Goal: Subscribe to service/newsletter

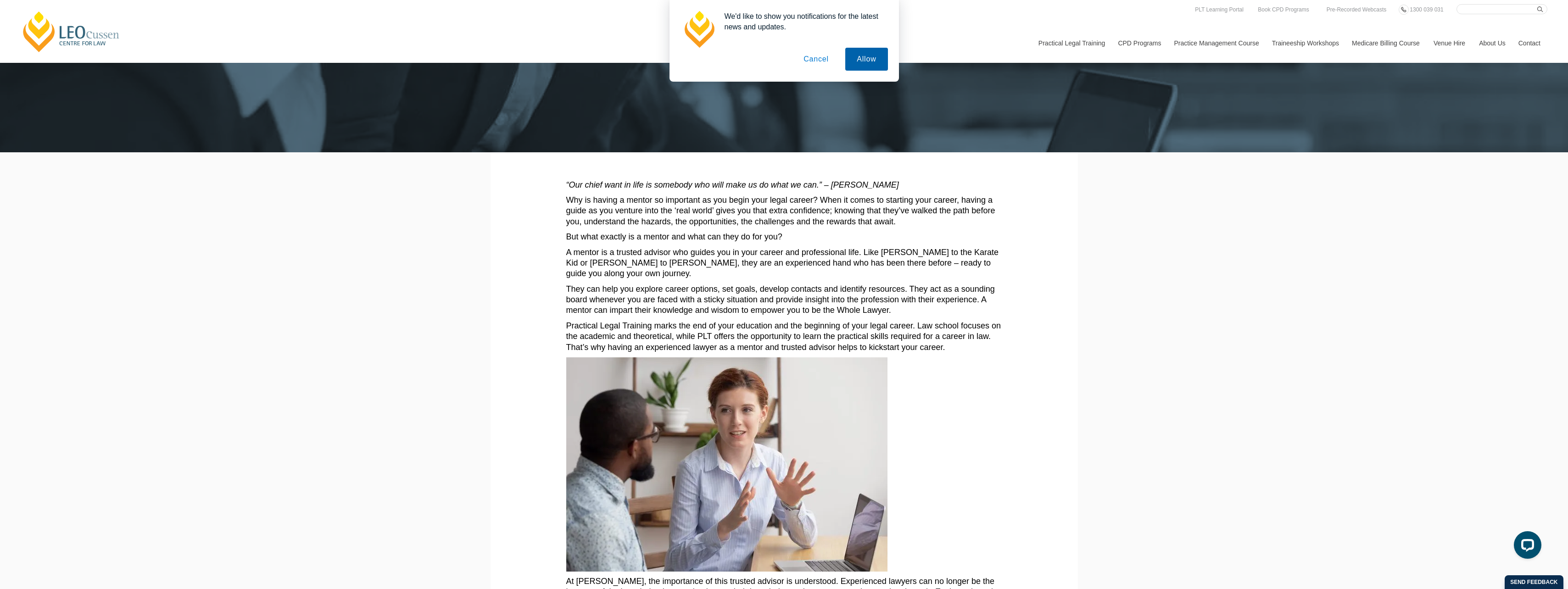
click at [861, 58] on button "Allow" at bounding box center [866, 59] width 42 height 23
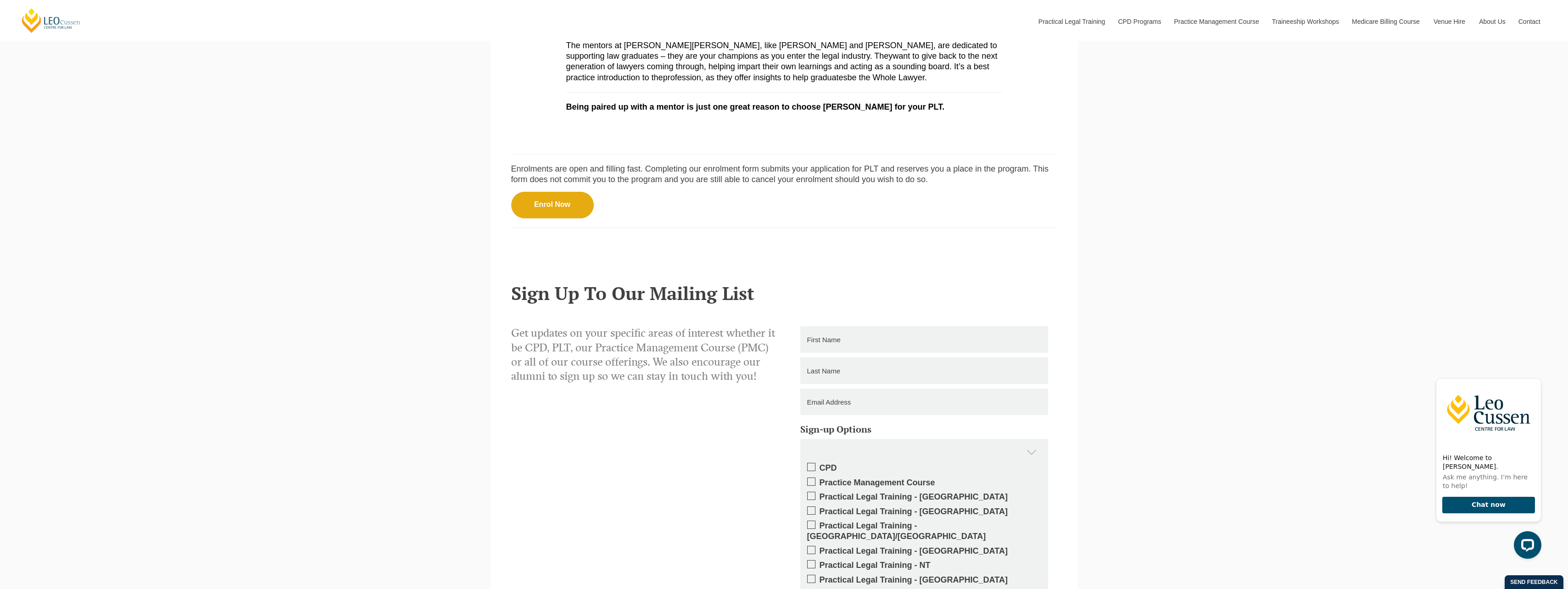
scroll to position [918, 0]
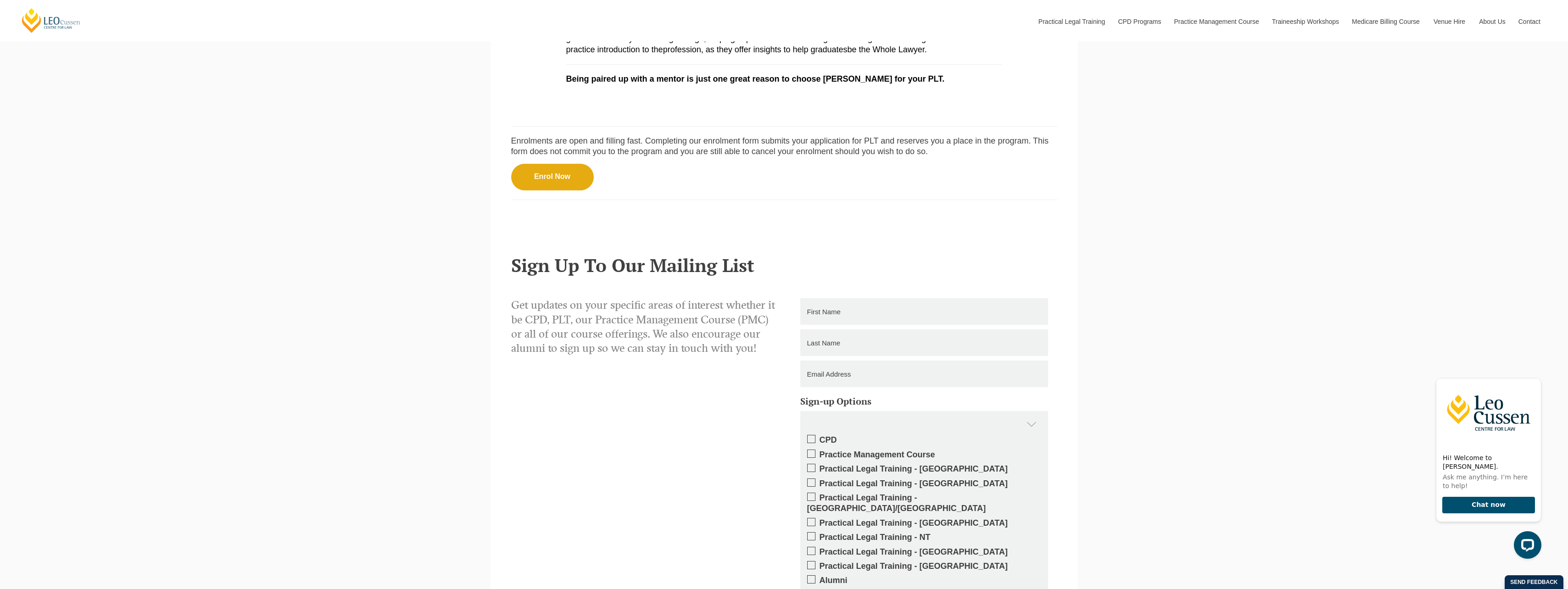
click at [857, 316] on input "text" at bounding box center [924, 312] width 248 height 27
type input "Sarah-Louise"
type input "Heather"
type input "sarahlouiseheather14@gmail.com"
type input "0447074081"
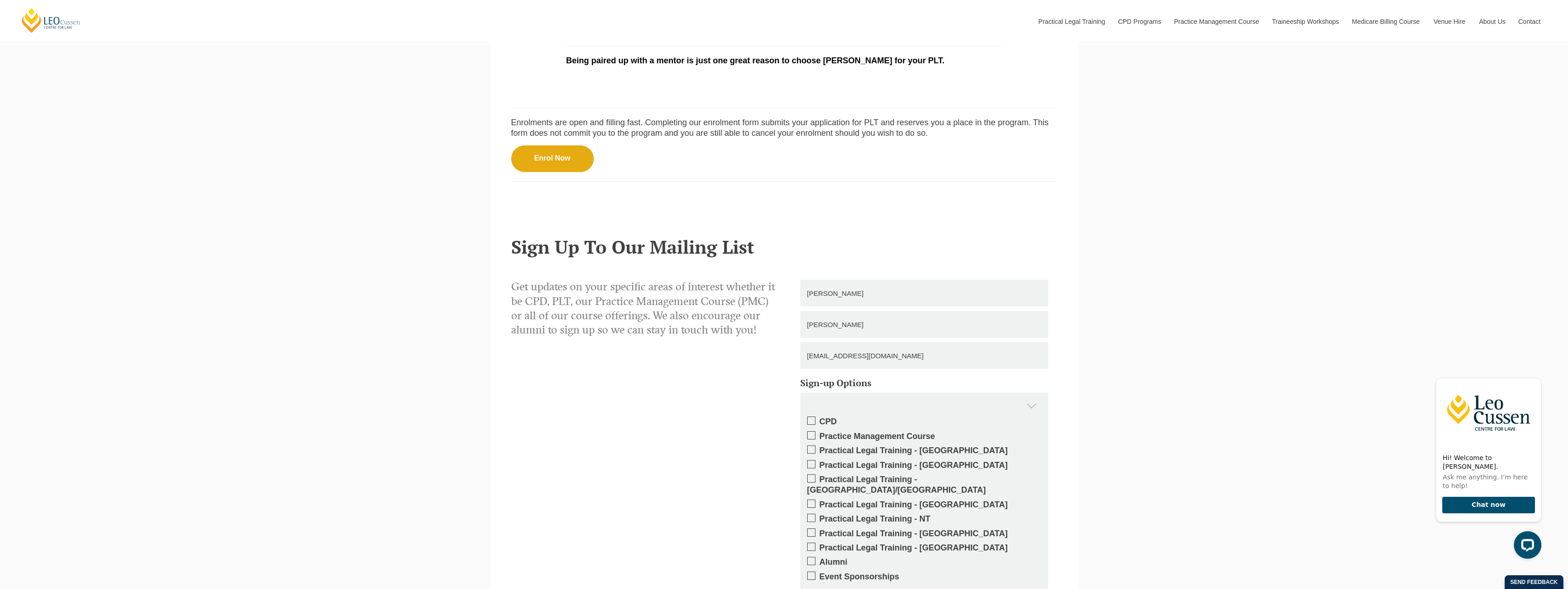
scroll to position [963, 0]
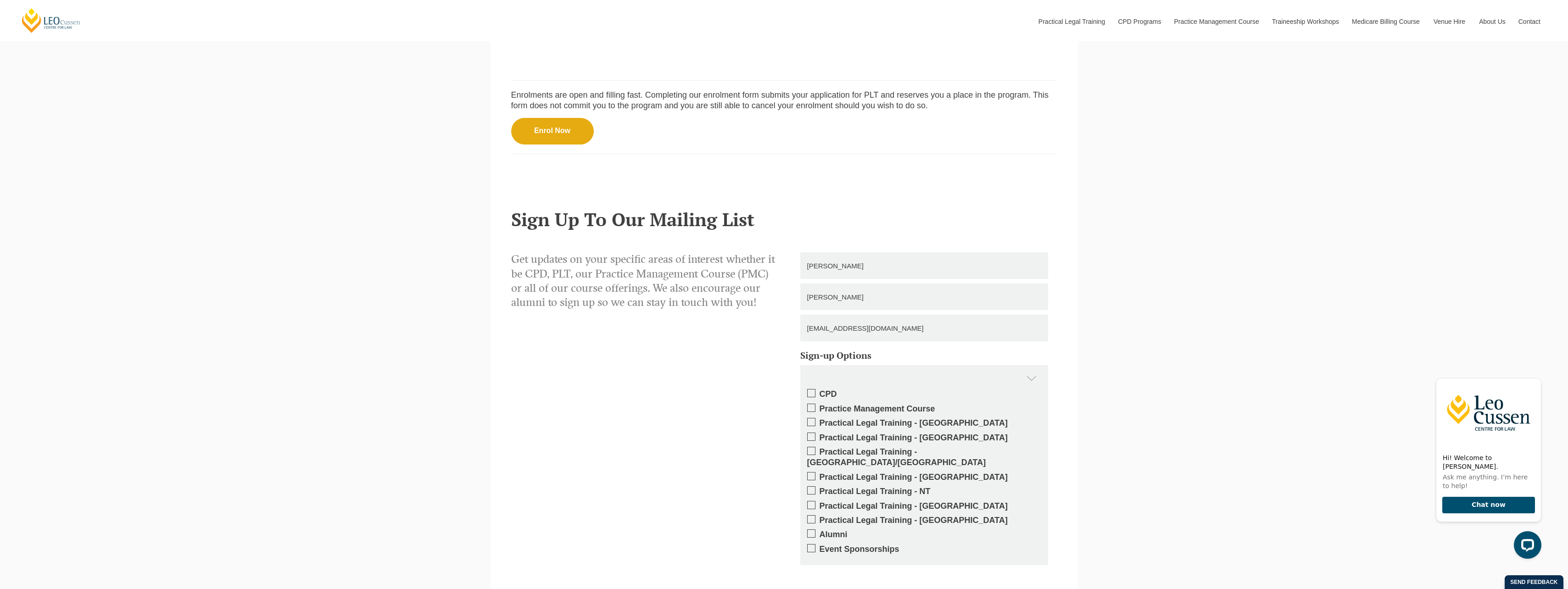
click at [811, 425] on span at bounding box center [811, 422] width 9 height 9
click at [819, 420] on input "Practical Legal Training - [GEOGRAPHIC_DATA]" at bounding box center [819, 420] width 0 height 0
click at [816, 409] on label "Practice Management Course" at bounding box center [924, 408] width 234 height 10
click at [819, 405] on input "Practice Management Course" at bounding box center [819, 405] width 0 height 0
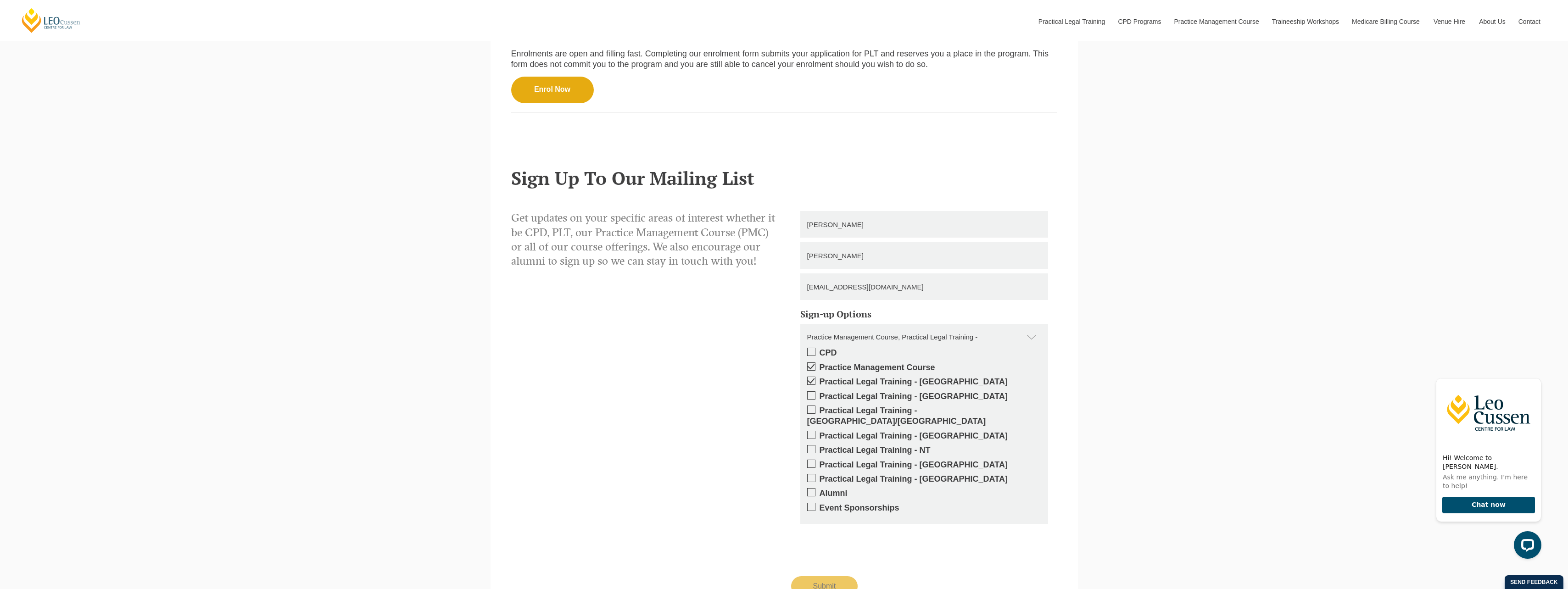
scroll to position [1009, 0]
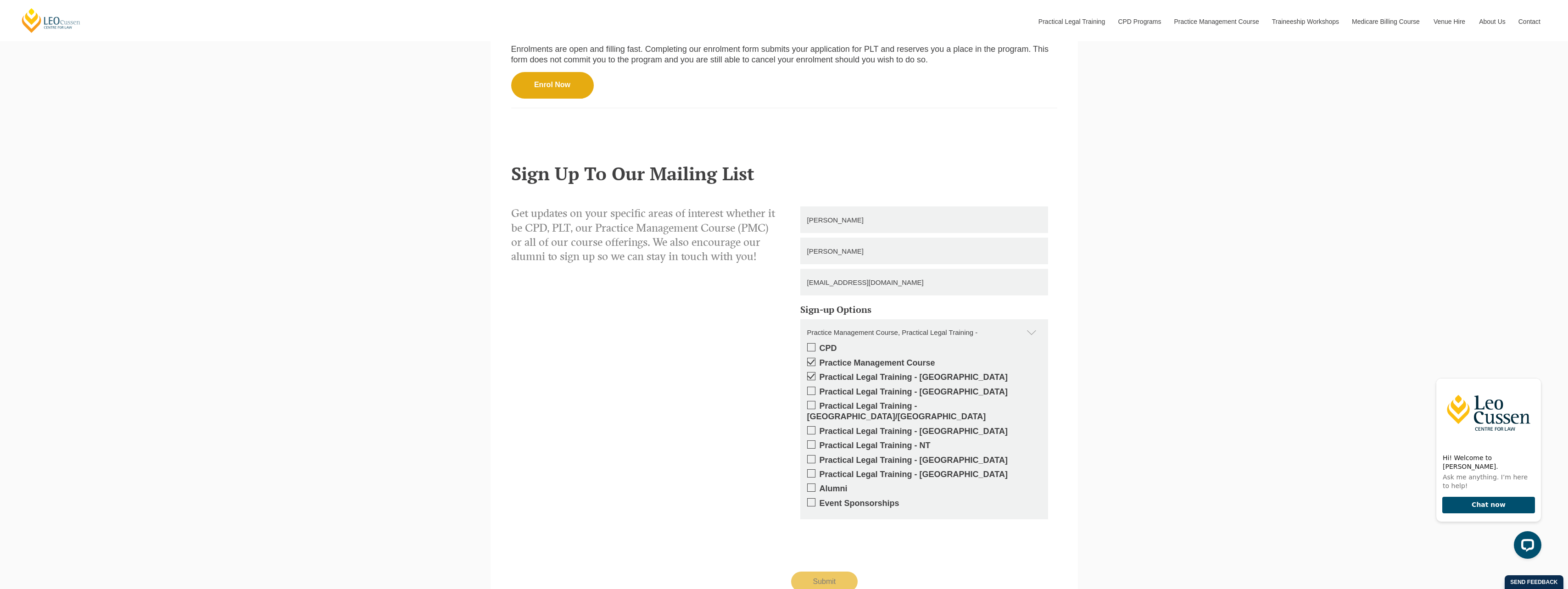
click at [814, 484] on span at bounding box center [811, 488] width 9 height 9
click at [819, 486] on input "Alumni" at bounding box center [819, 486] width 0 height 0
click at [818, 498] on label "Event Sponsorships" at bounding box center [924, 503] width 234 height 10
click at [819, 500] on input "Event Sponsorships" at bounding box center [819, 500] width 0 height 0
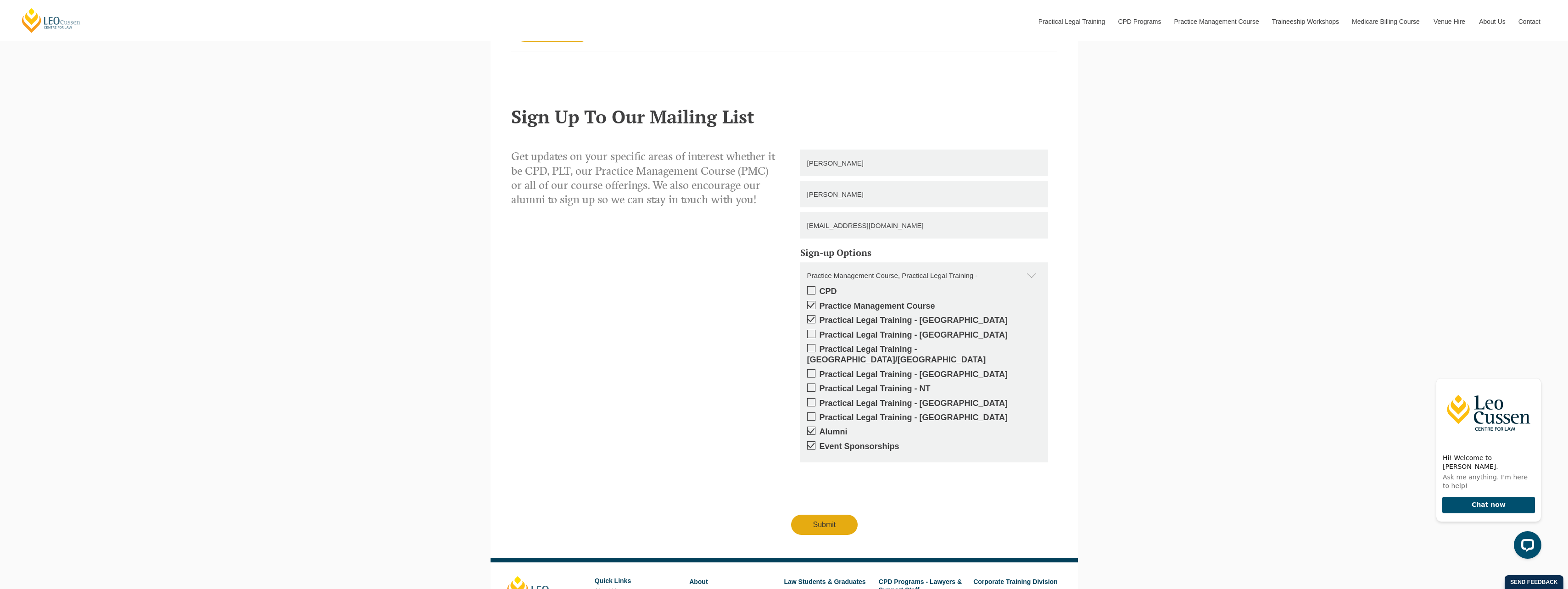
scroll to position [1070, 0]
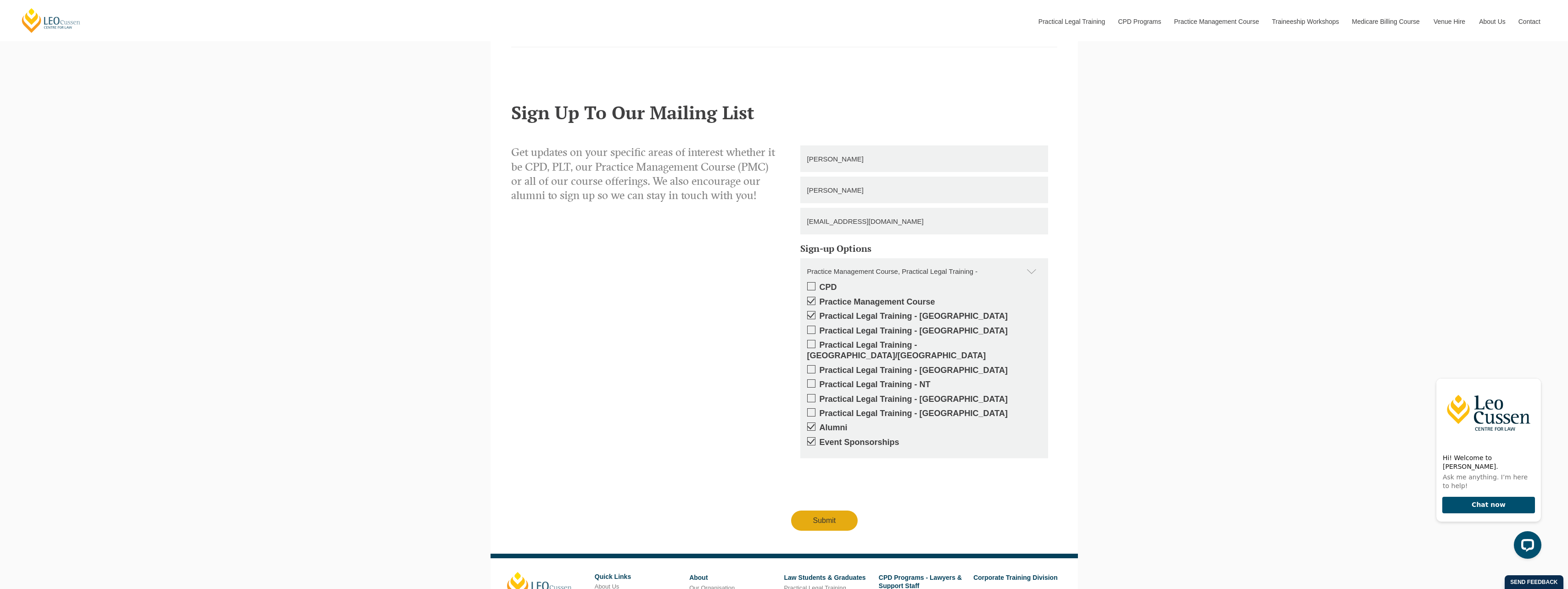
click at [815, 523] on div "Get updates on your specific areas of interest whether it be CPD, PLT, our Prac…" at bounding box center [784, 338] width 546 height 431
click at [826, 511] on input "Submit" at bounding box center [825, 520] width 67 height 20
type input "Submitting"
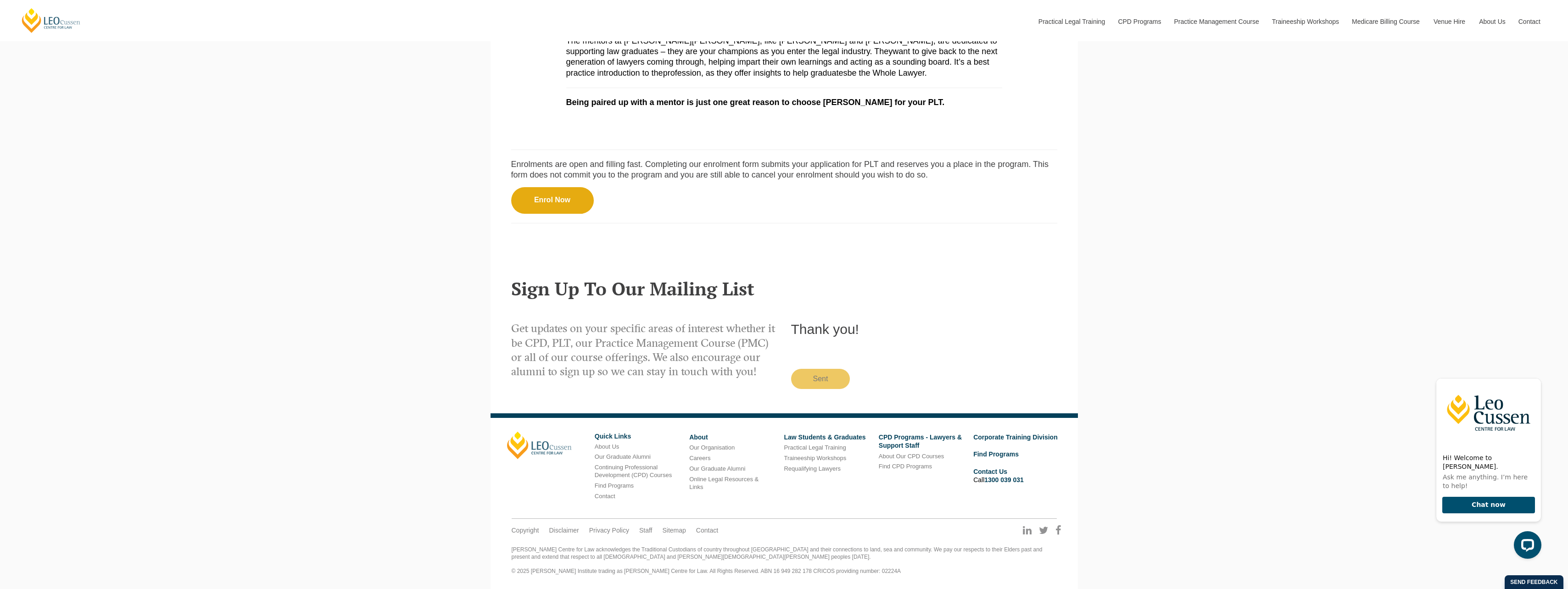
scroll to position [895, 0]
click at [832, 458] on link "Traineeship Workshops" at bounding box center [815, 458] width 63 height 7
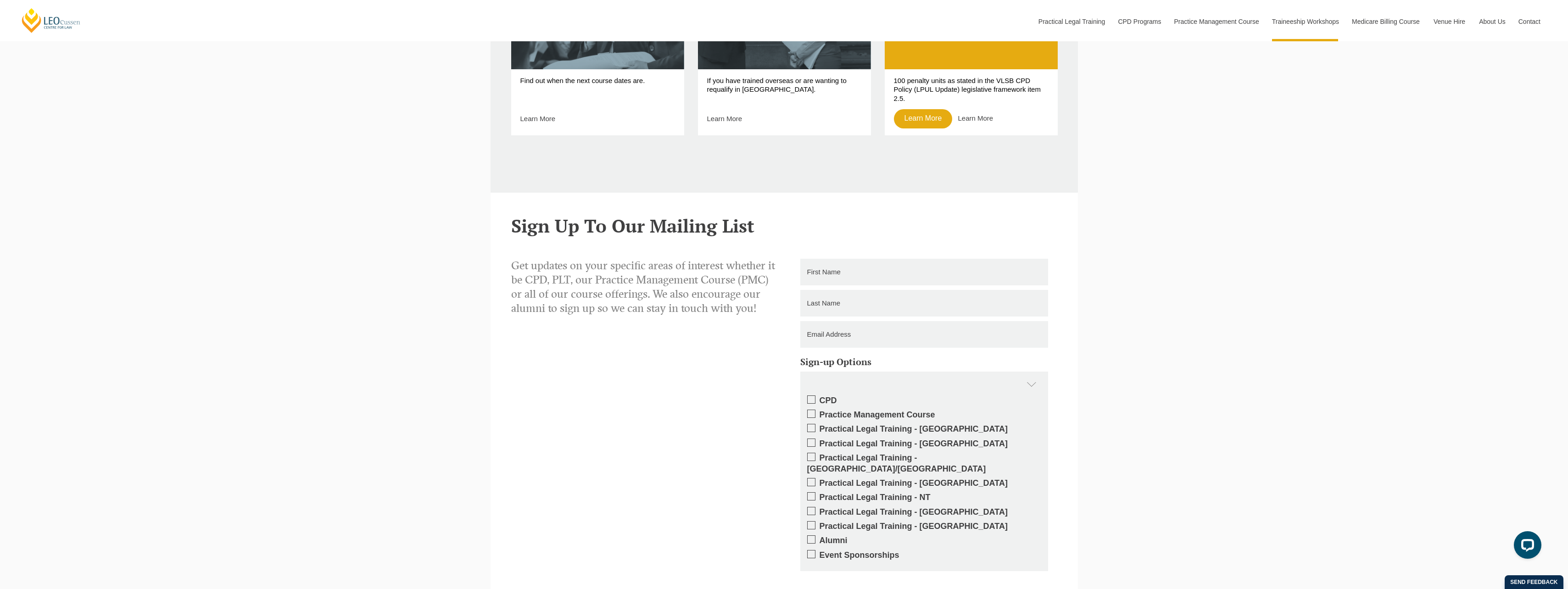
scroll to position [810, 0]
